Goal: Use online tool/utility: Utilize a website feature to perform a specific function

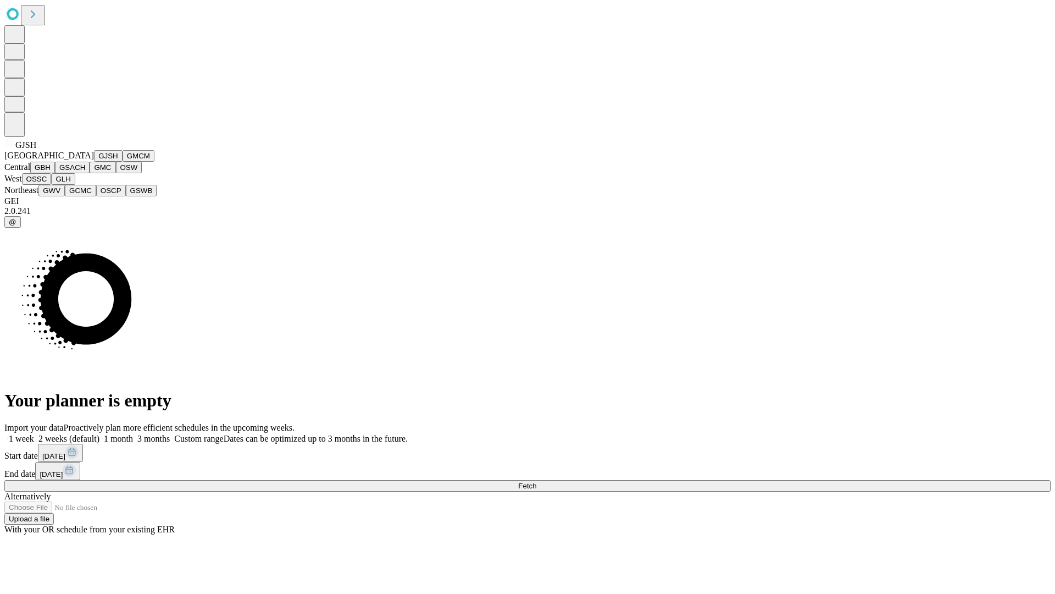
click at [94, 162] on button "GJSH" at bounding box center [108, 156] width 29 height 12
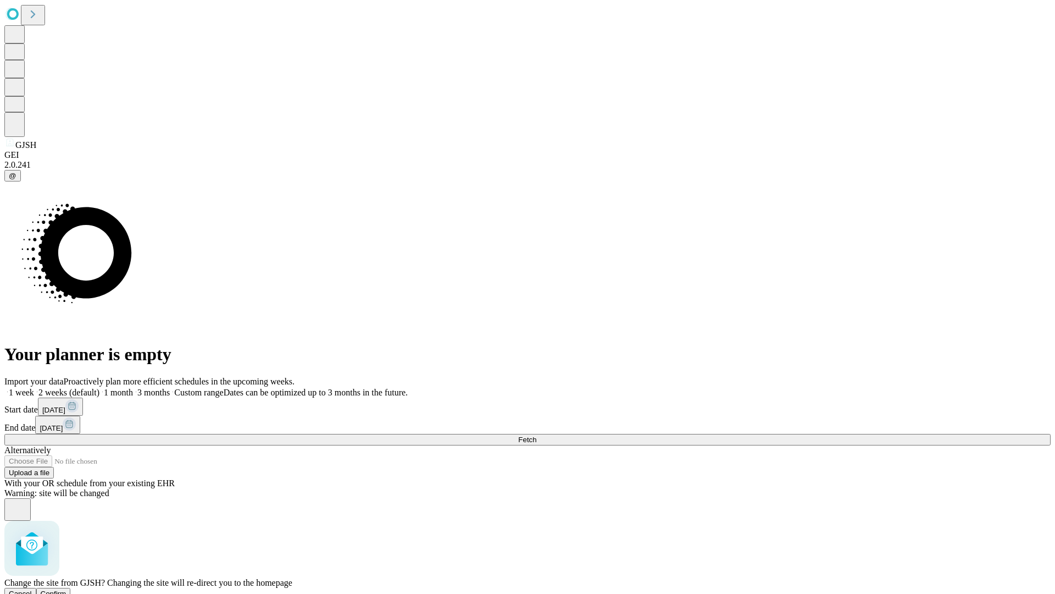
click at [67, 589] on span "Confirm" at bounding box center [54, 593] width 26 height 8
click at [133, 388] on label "1 month" at bounding box center [116, 392] width 34 height 9
click at [536, 435] on span "Fetch" at bounding box center [527, 439] width 18 height 8
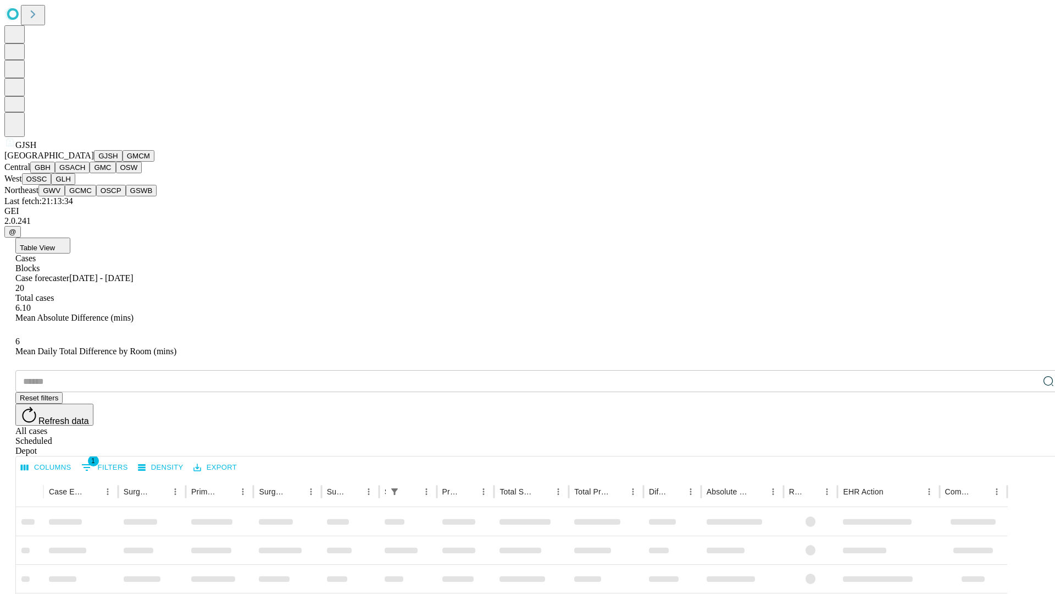
click at [123, 162] on button "GMCM" at bounding box center [139, 156] width 32 height 12
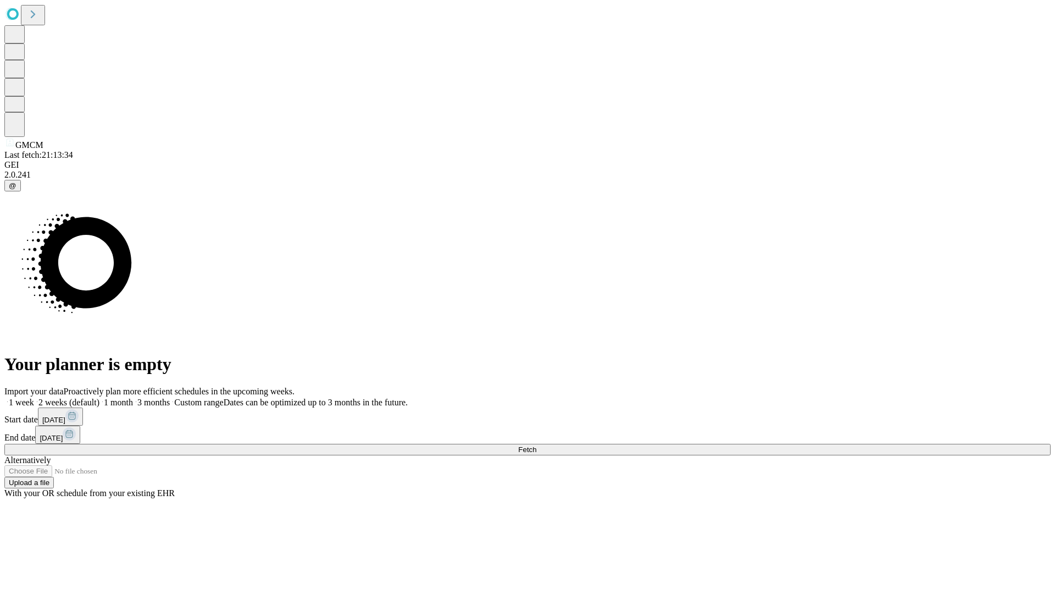
click at [133, 397] on label "1 month" at bounding box center [116, 401] width 34 height 9
click at [536, 445] on span "Fetch" at bounding box center [527, 449] width 18 height 8
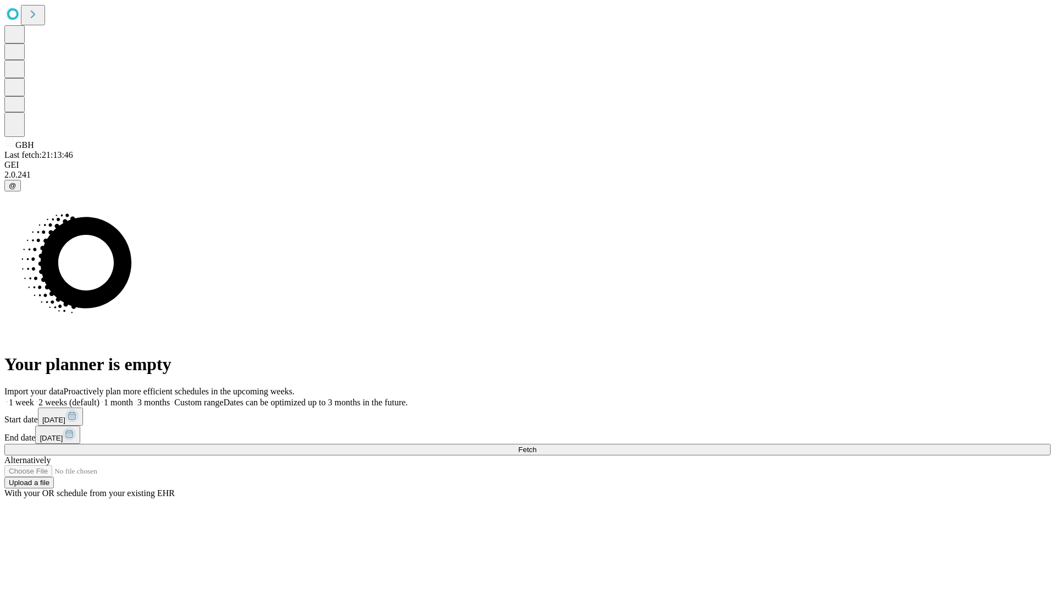
click at [133, 397] on label "1 month" at bounding box center [116, 401] width 34 height 9
click at [536, 445] on span "Fetch" at bounding box center [527, 449] width 18 height 8
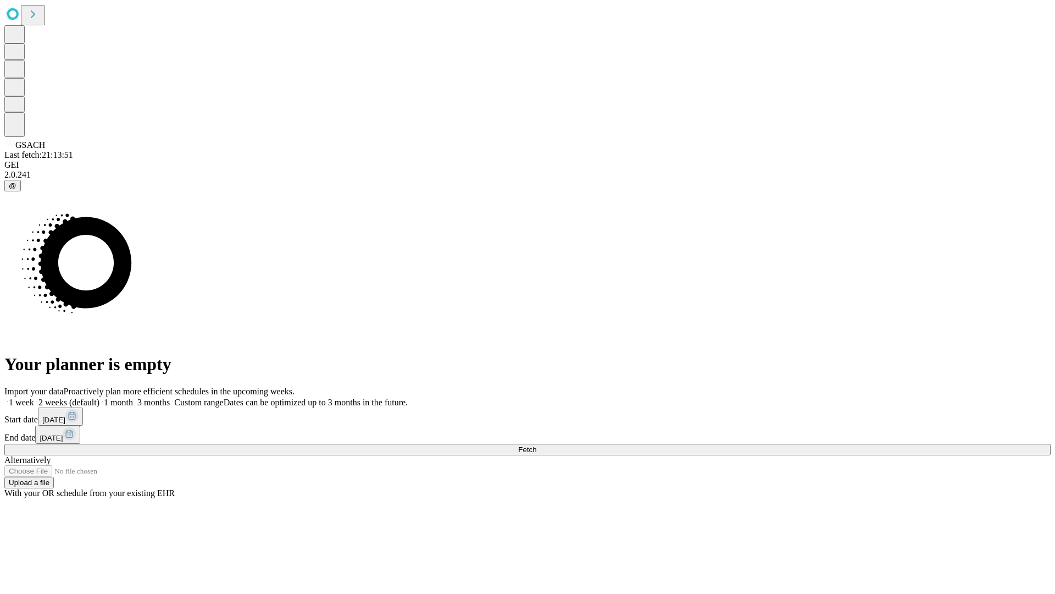
click at [133, 397] on label "1 month" at bounding box center [116, 401] width 34 height 9
click at [536, 445] on span "Fetch" at bounding box center [527, 449] width 18 height 8
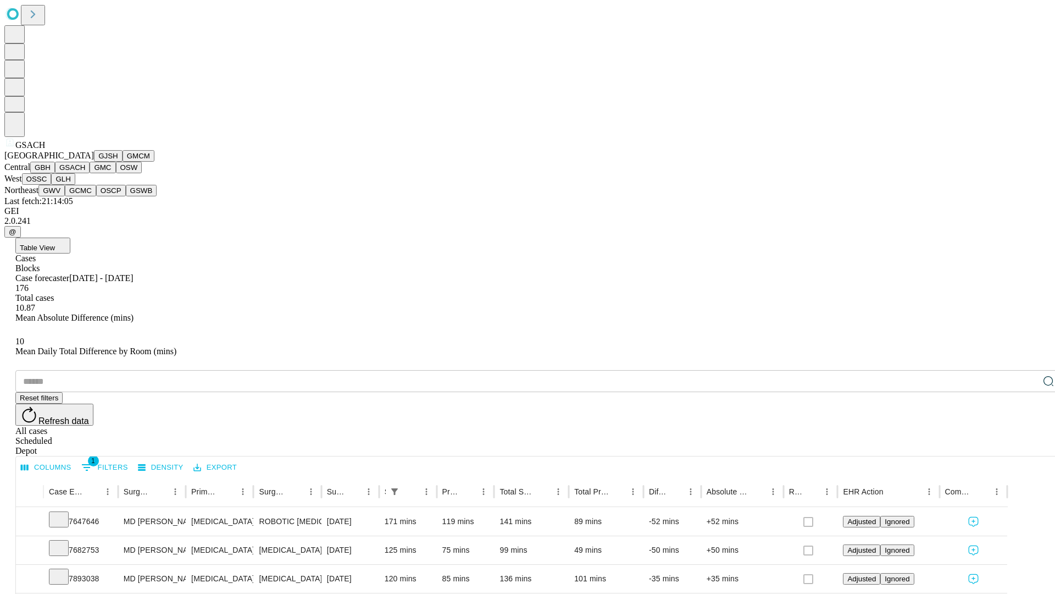
click at [90, 173] on button "GMC" at bounding box center [103, 168] width 26 height 12
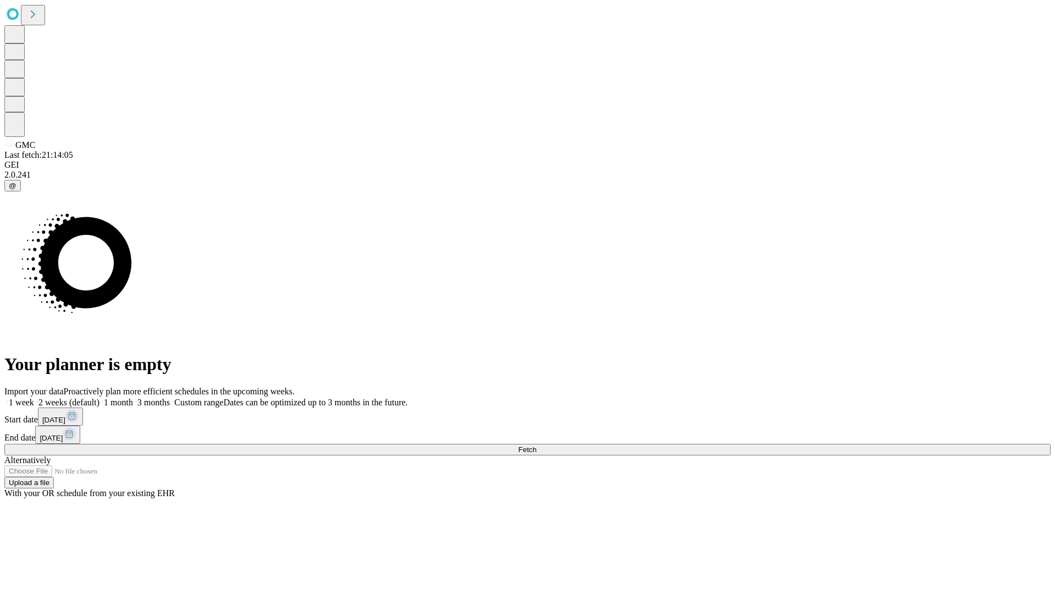
click at [133, 397] on label "1 month" at bounding box center [116, 401] width 34 height 9
click at [536, 445] on span "Fetch" at bounding box center [527, 449] width 18 height 8
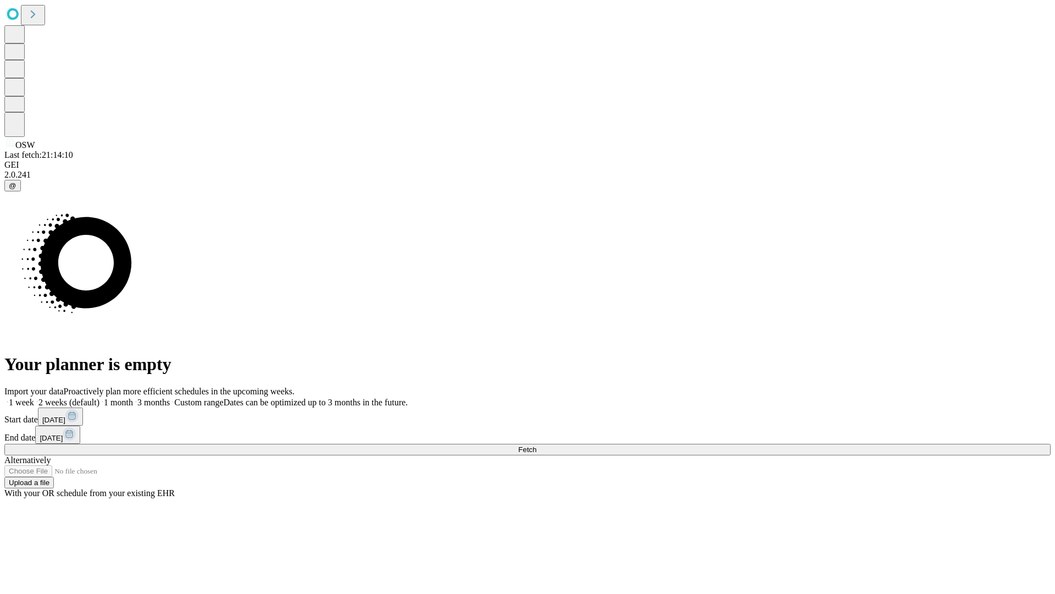
click at [133, 397] on label "1 month" at bounding box center [116, 401] width 34 height 9
click at [536, 445] on span "Fetch" at bounding box center [527, 449] width 18 height 8
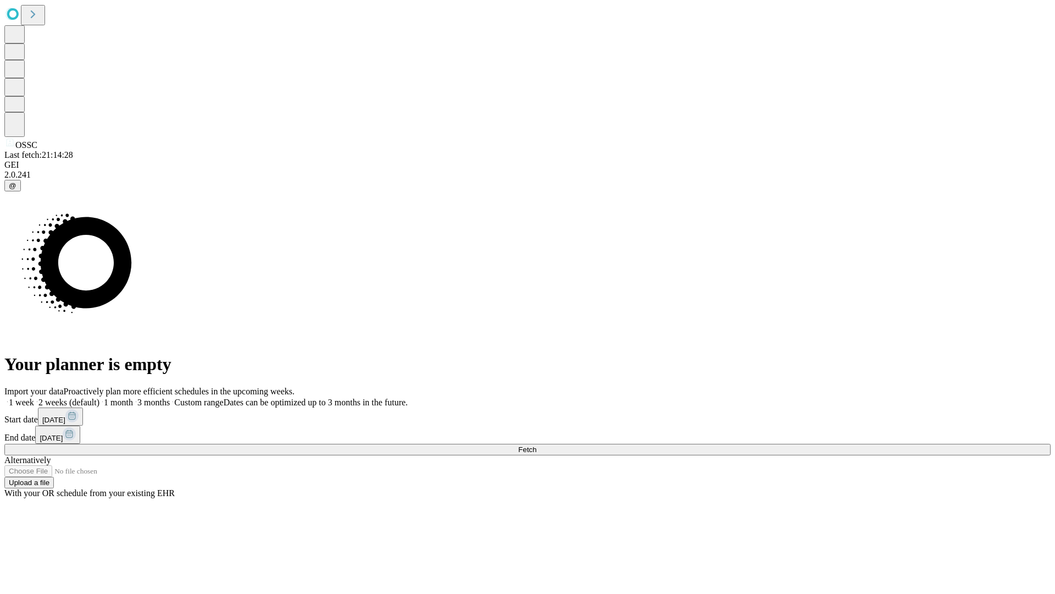
click at [133, 397] on label "1 month" at bounding box center [116, 401] width 34 height 9
click at [536, 445] on span "Fetch" at bounding box center [527, 449] width 18 height 8
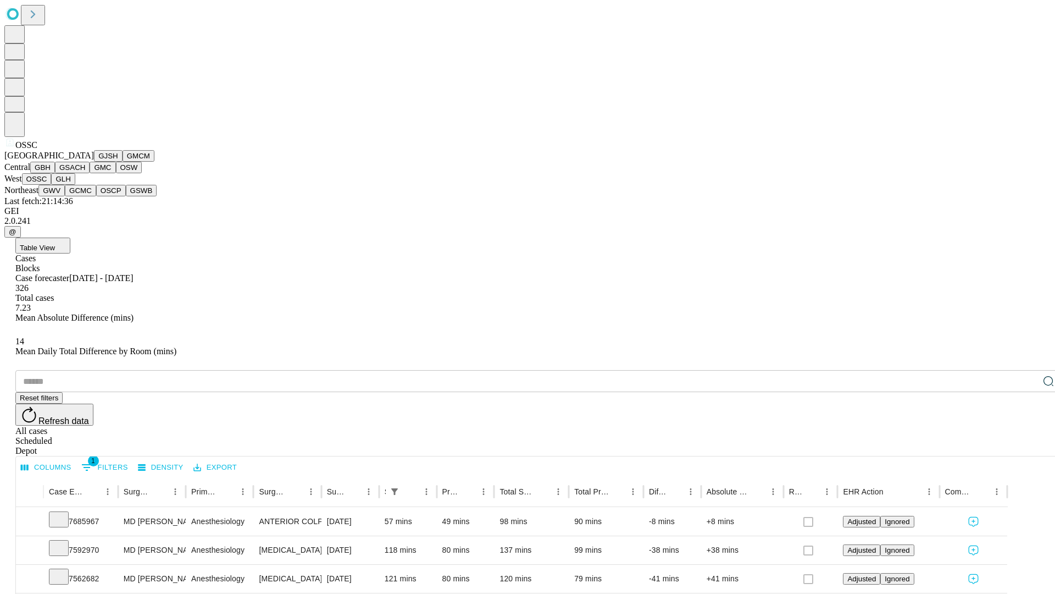
click at [75, 185] on button "GLH" at bounding box center [63, 179] width 24 height 12
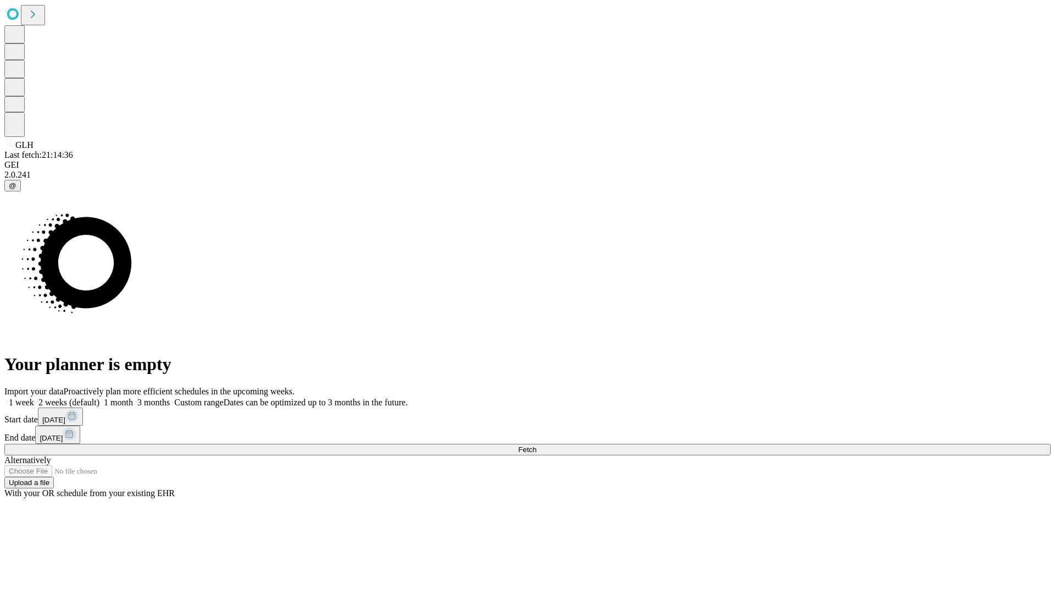
click at [133, 397] on label "1 month" at bounding box center [116, 401] width 34 height 9
click at [536, 445] on span "Fetch" at bounding box center [527, 449] width 18 height 8
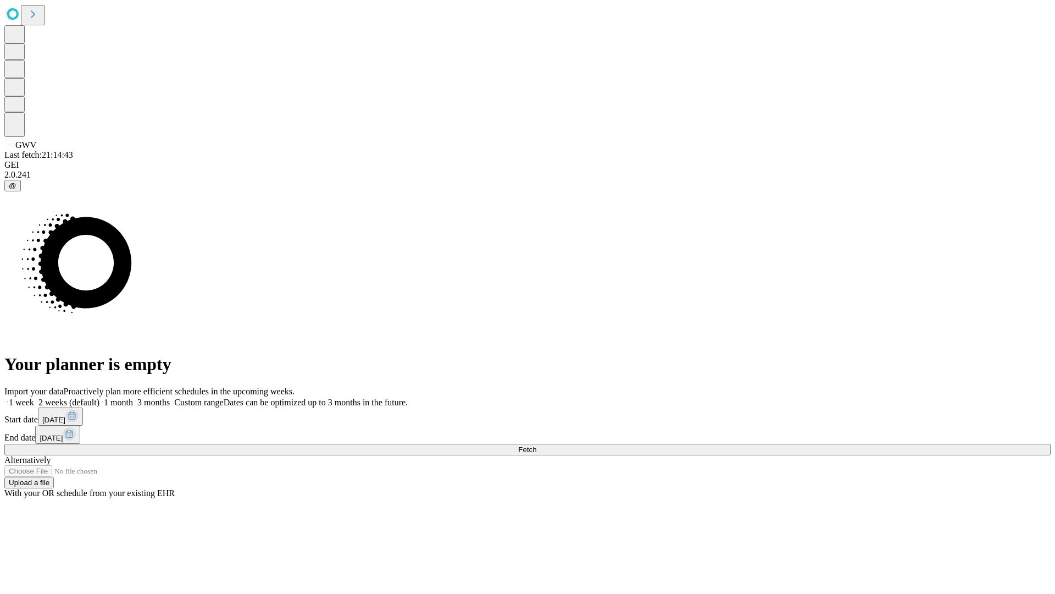
click at [536, 445] on span "Fetch" at bounding box center [527, 449] width 18 height 8
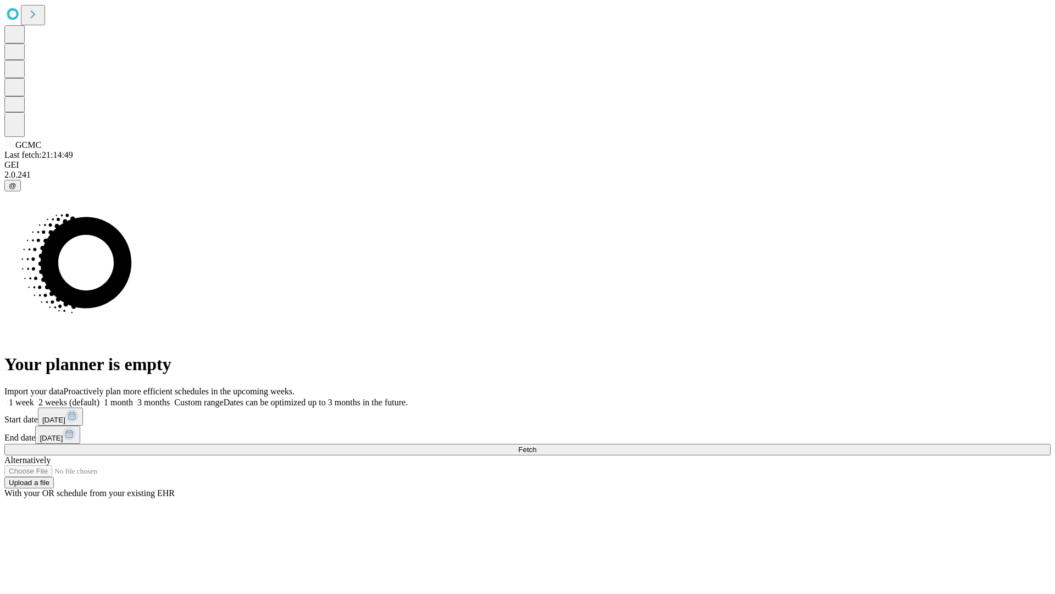
click at [133, 397] on label "1 month" at bounding box center [116, 401] width 34 height 9
click at [536, 445] on span "Fetch" at bounding box center [527, 449] width 18 height 8
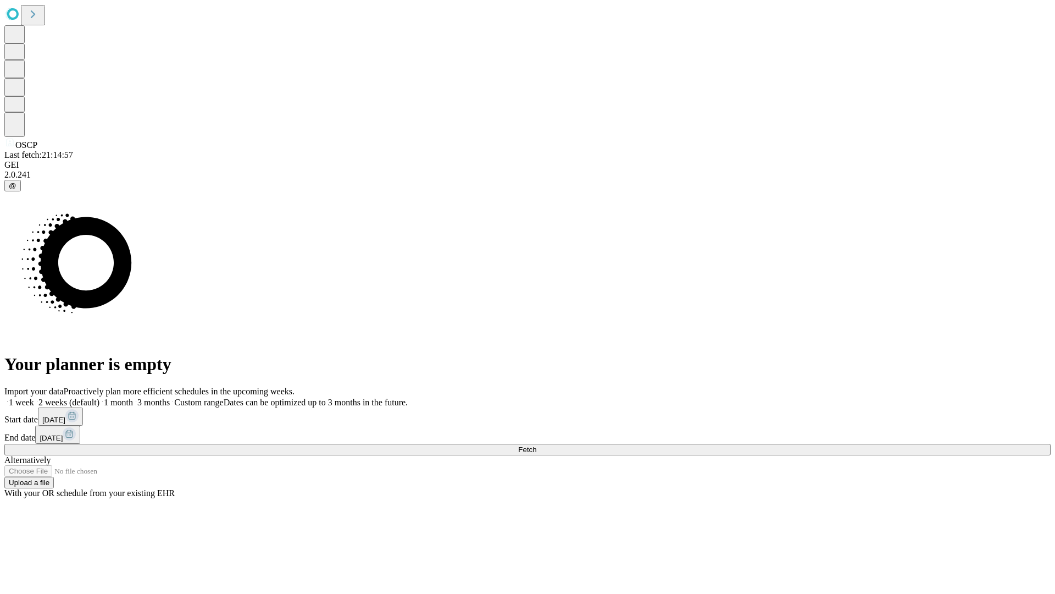
click at [133, 397] on label "1 month" at bounding box center [116, 401] width 34 height 9
click at [536, 445] on span "Fetch" at bounding box center [527, 449] width 18 height 8
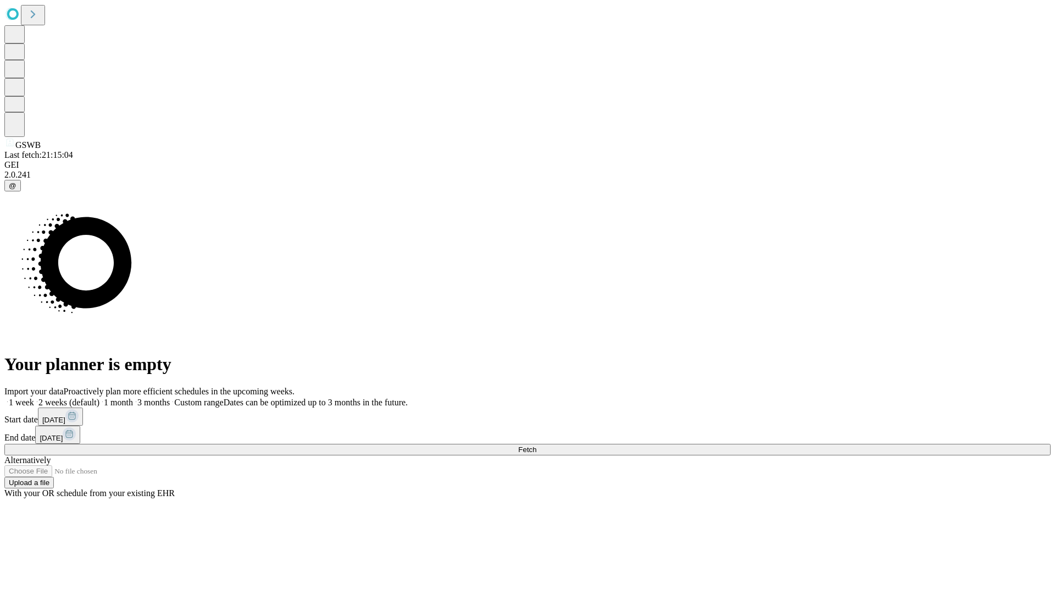
click at [133, 397] on label "1 month" at bounding box center [116, 401] width 34 height 9
click at [536, 445] on span "Fetch" at bounding box center [527, 449] width 18 height 8
